Goal: Information Seeking & Learning: Learn about a topic

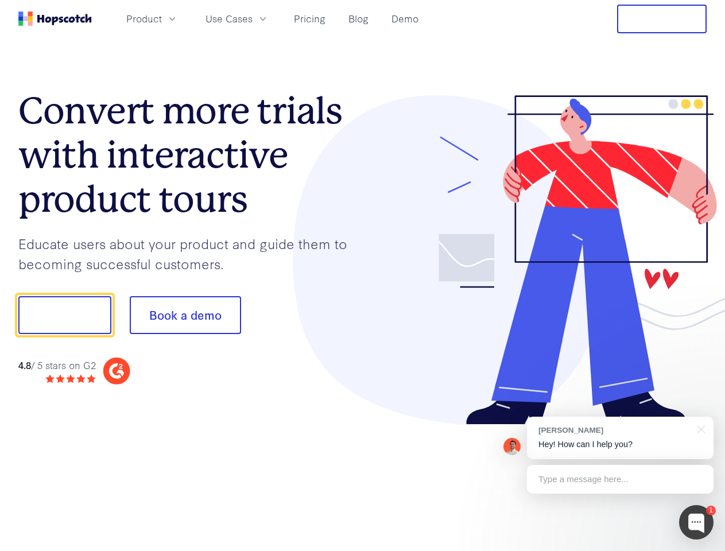
click at [363, 276] on div at bounding box center [535, 260] width 345 height 330
click at [162, 18] on span "Product" at bounding box center [144, 18] width 36 height 14
click at [253, 18] on span "Use Cases" at bounding box center [229, 18] width 47 height 14
click at [662, 19] on button "Free Trial" at bounding box center [662, 19] width 90 height 29
click at [64, 315] on button "Show me!" at bounding box center [64, 315] width 93 height 38
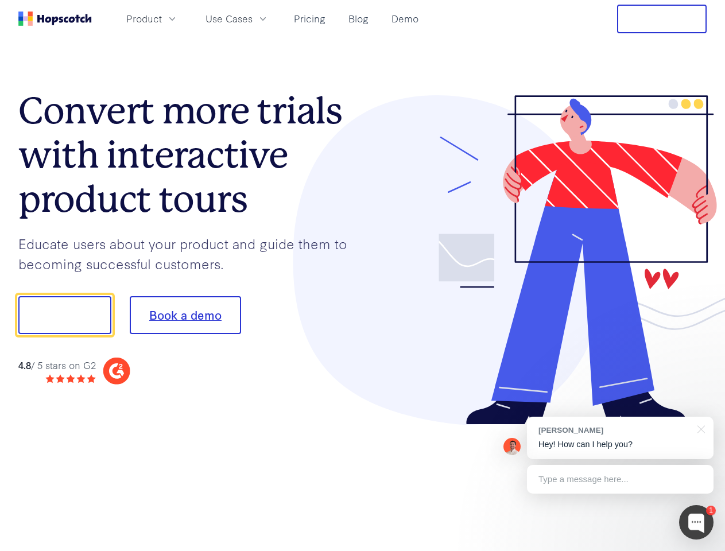
click at [185, 315] on button "Book a demo" at bounding box center [185, 315] width 111 height 38
click at [697, 523] on div at bounding box center [696, 522] width 34 height 34
click at [620, 438] on div "[PERSON_NAME] Hey! How can I help you?" at bounding box center [620, 438] width 187 height 42
click at [699, 428] on div at bounding box center [605, 313] width 215 height 383
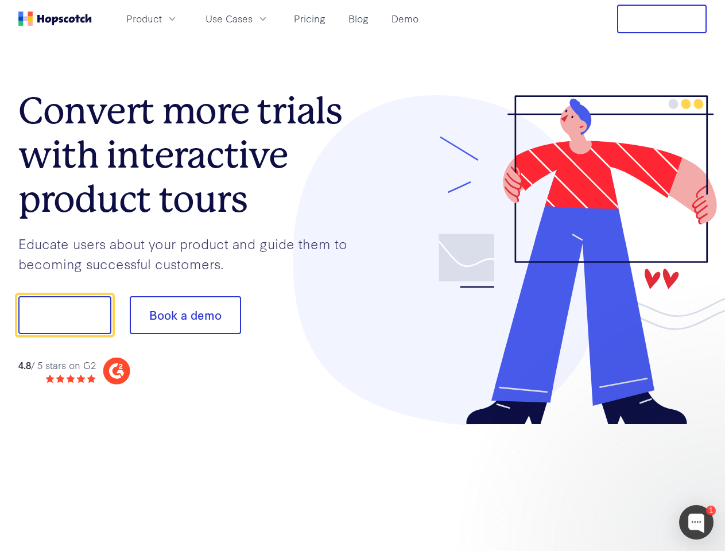
click at [620, 480] on div at bounding box center [605, 390] width 215 height 229
